Goal: Transaction & Acquisition: Purchase product/service

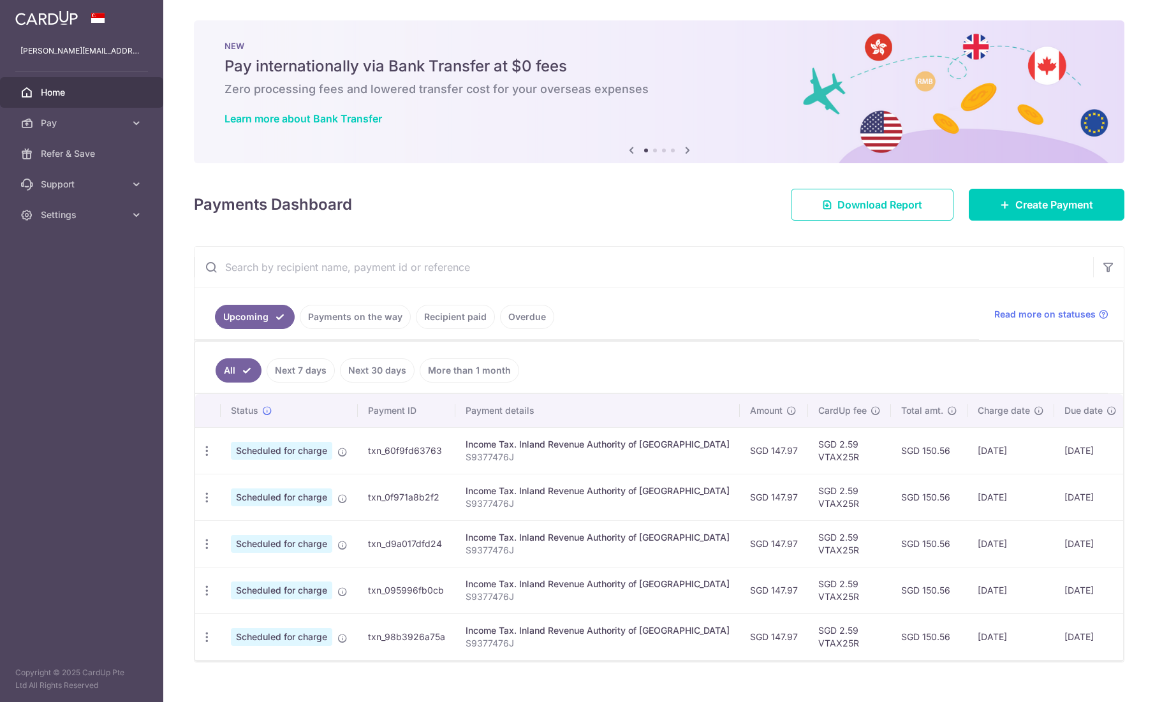
scroll to position [8, 0]
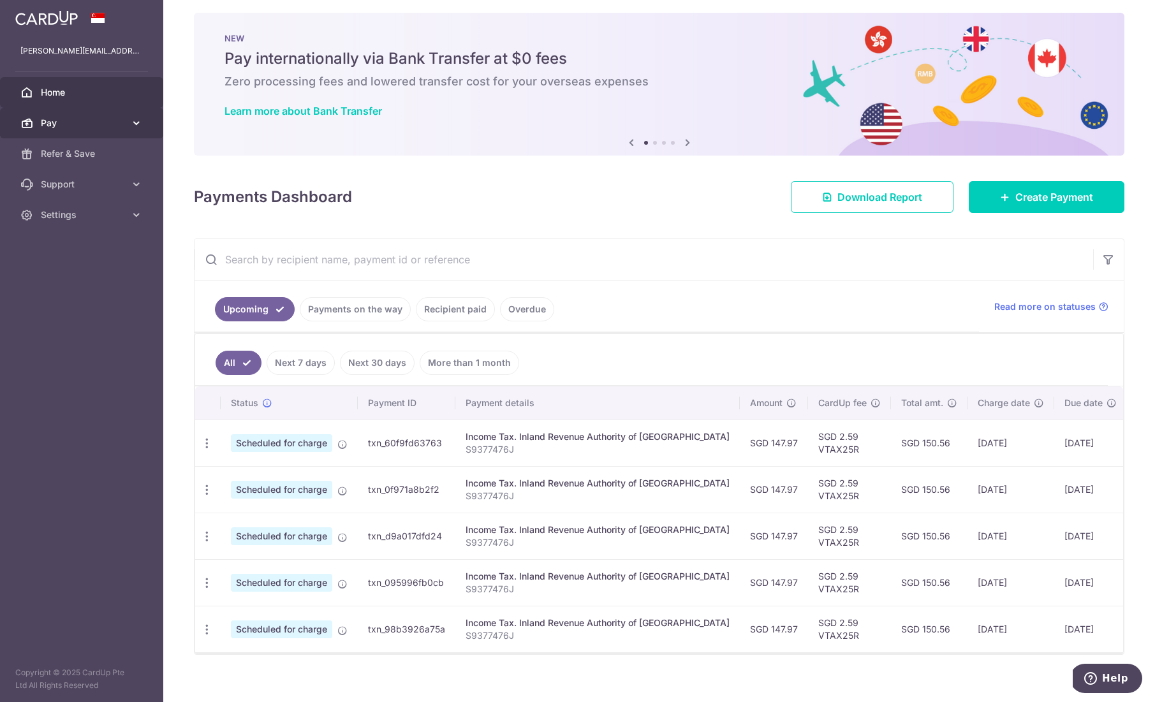
click at [89, 135] on link "Pay" at bounding box center [81, 123] width 163 height 31
click at [90, 157] on span "Payments" at bounding box center [83, 153] width 84 height 13
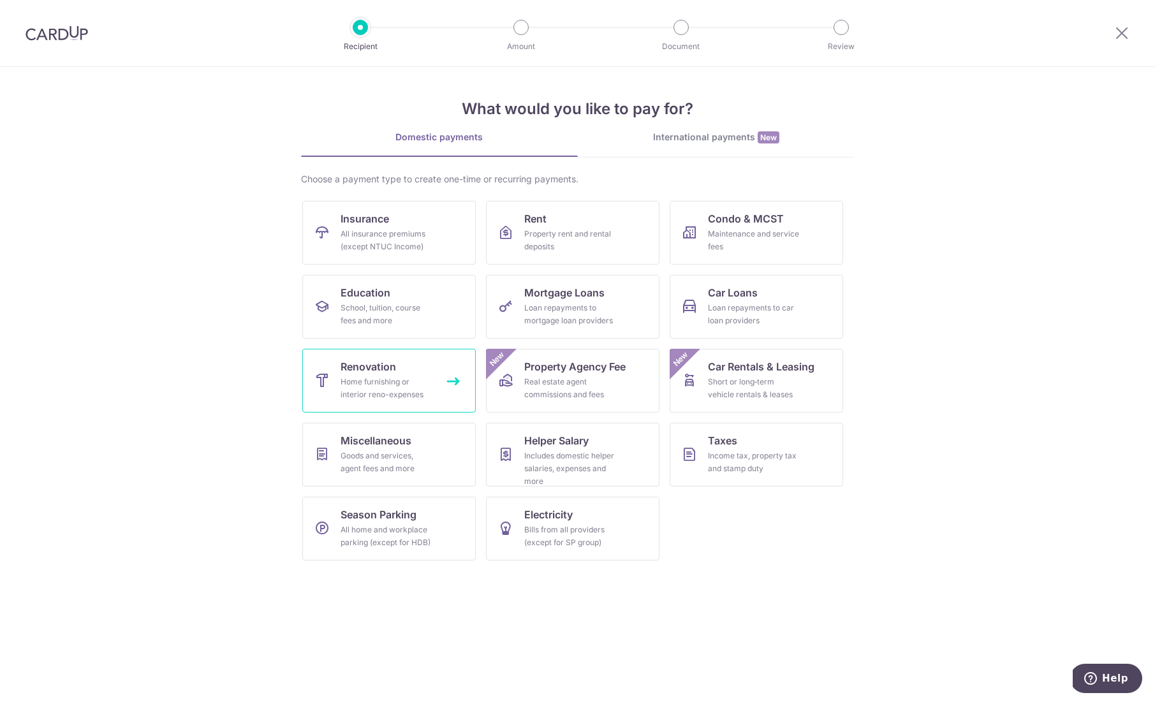
click at [355, 380] on div "Home furnishing or interior reno-expenses" at bounding box center [387, 389] width 92 height 26
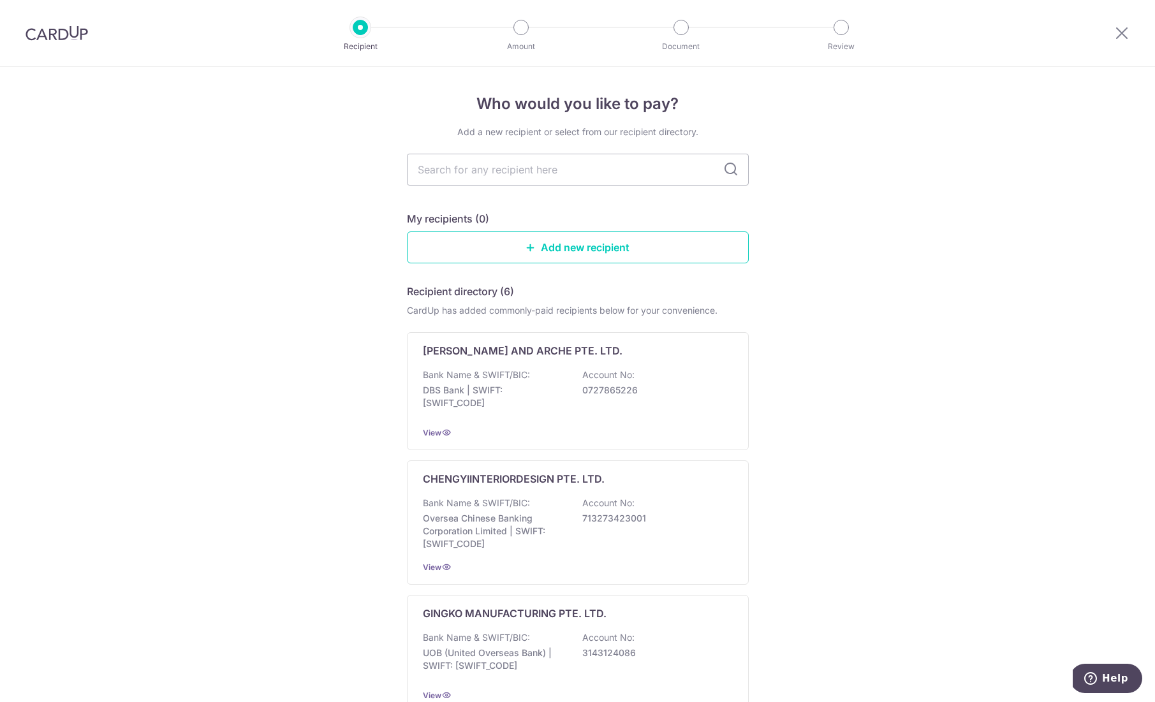
click at [569, 221] on div "My recipients (0)" at bounding box center [578, 218] width 342 height 15
click at [570, 243] on link "Add new recipient" at bounding box center [578, 248] width 342 height 32
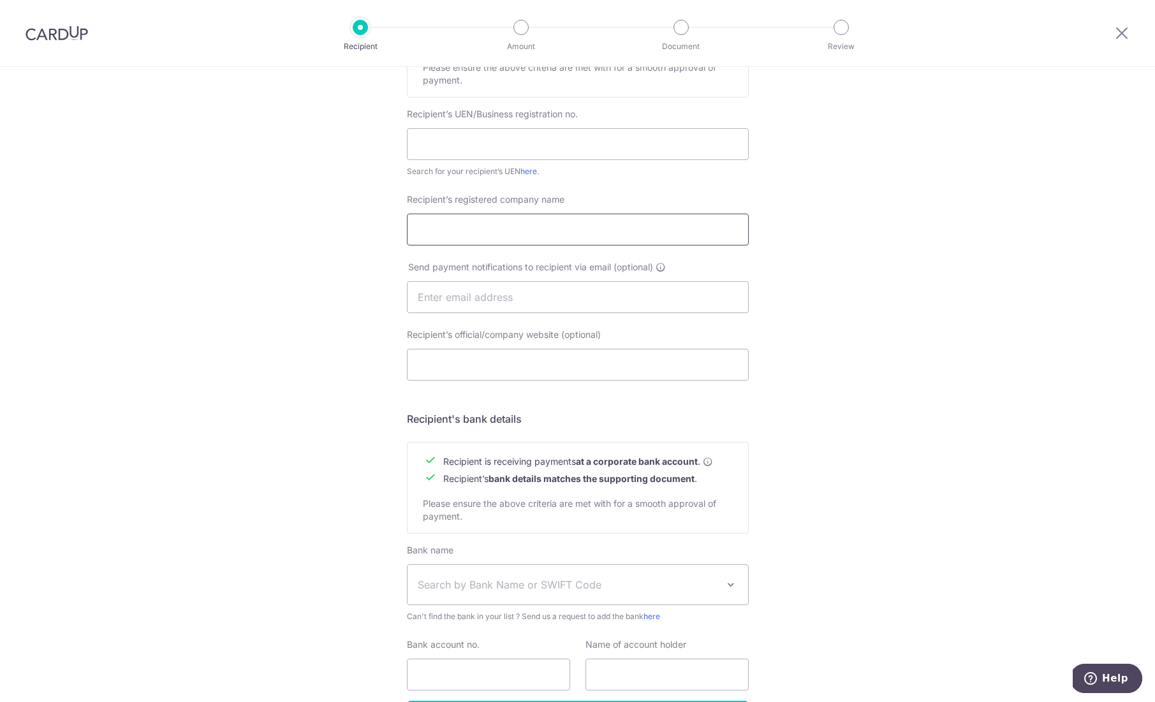
scroll to position [293, 0]
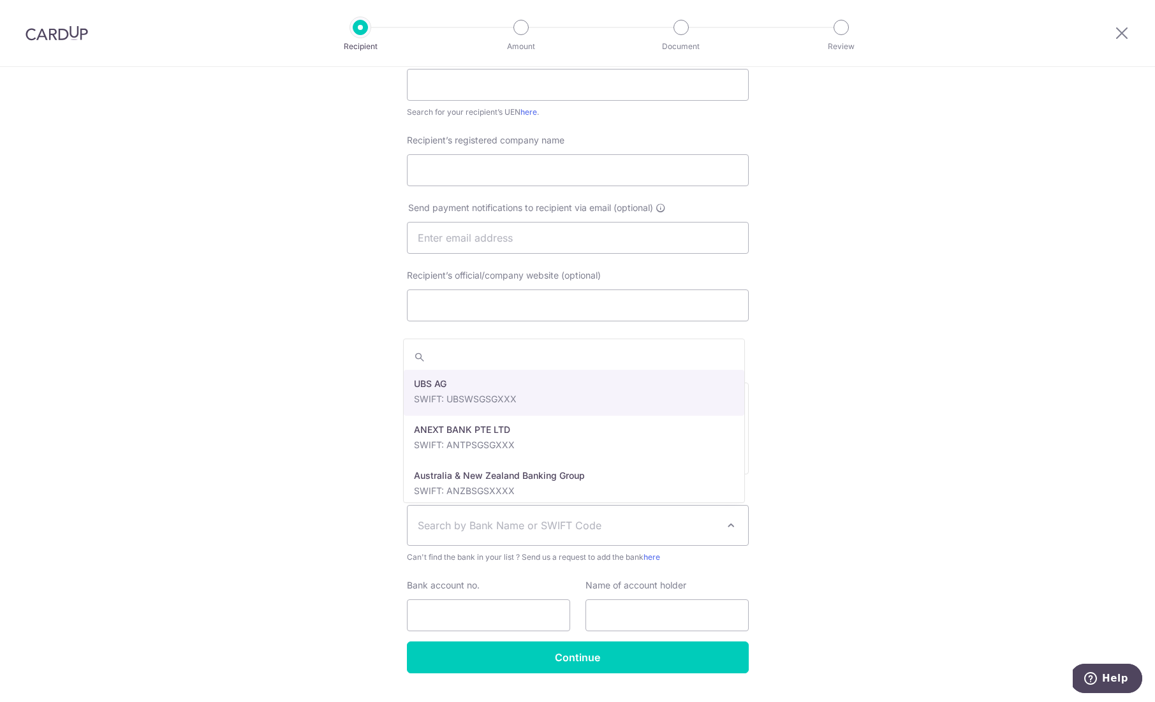
click at [692, 507] on span "Search by Bank Name or SWIFT Code" at bounding box center [578, 526] width 341 height 40
click at [851, 482] on div "Who would you like to pay? Your recipient does not need a CardUp account to rec…" at bounding box center [577, 253] width 1155 height 959
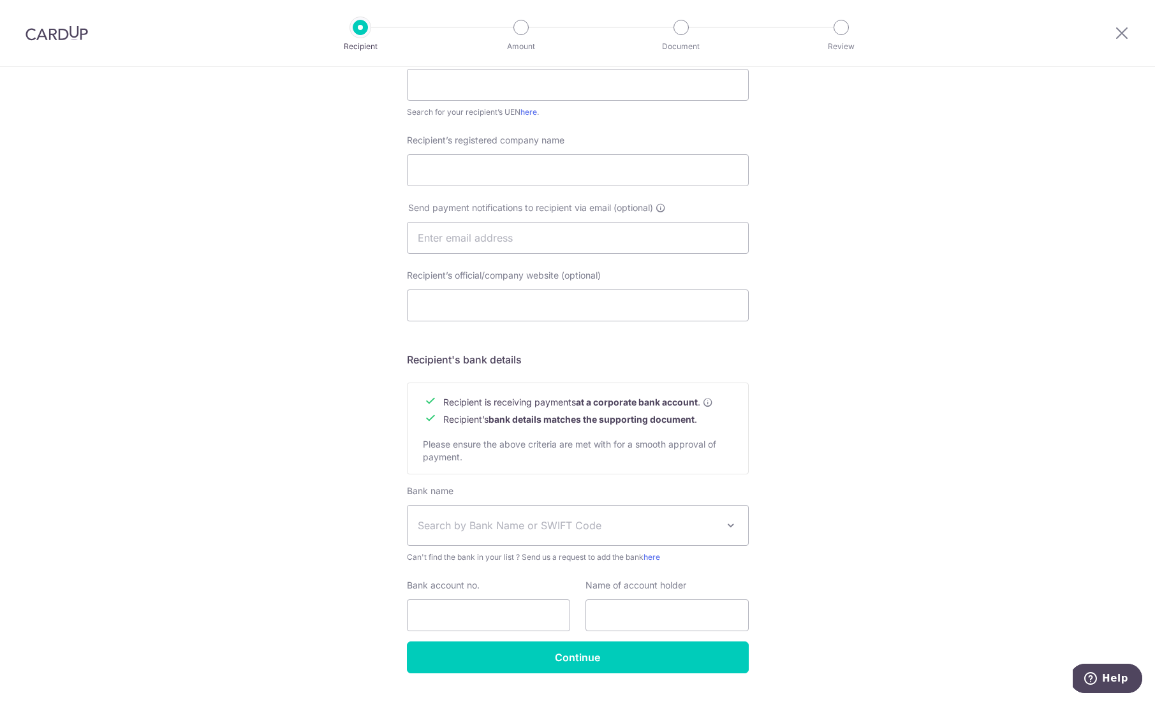
click at [855, 468] on div "Who would you like to pay? Your recipient does not need a CardUp account to rec…" at bounding box center [577, 253] width 1155 height 959
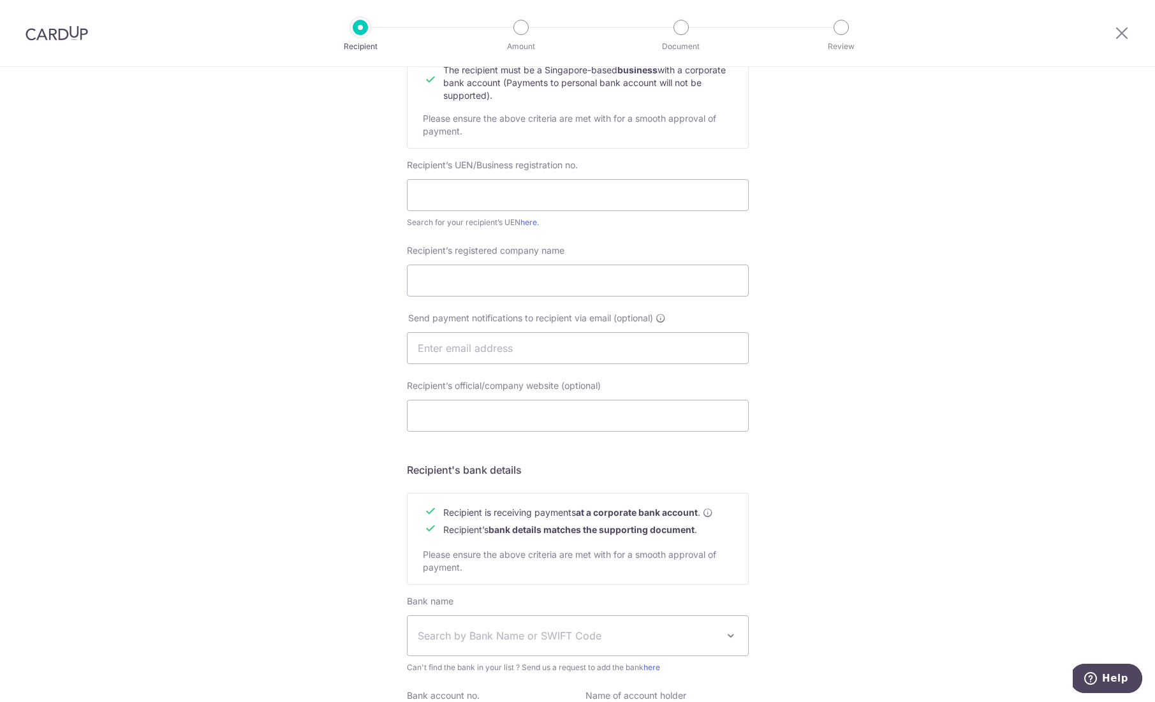
scroll to position [174, 0]
